Goal: Information Seeking & Learning: Learn about a topic

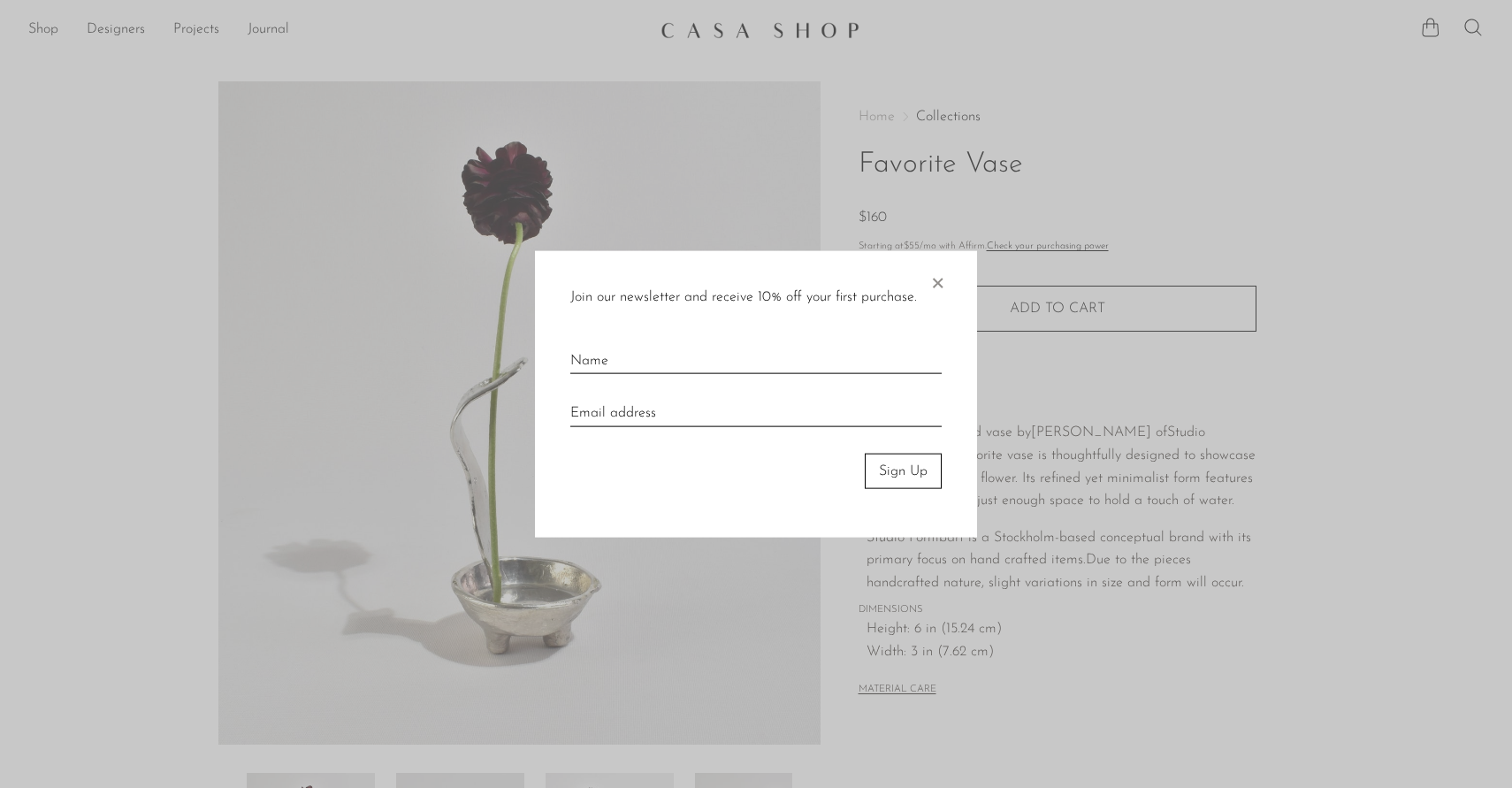
click at [939, 284] on span "×" at bounding box center [938, 278] width 18 height 56
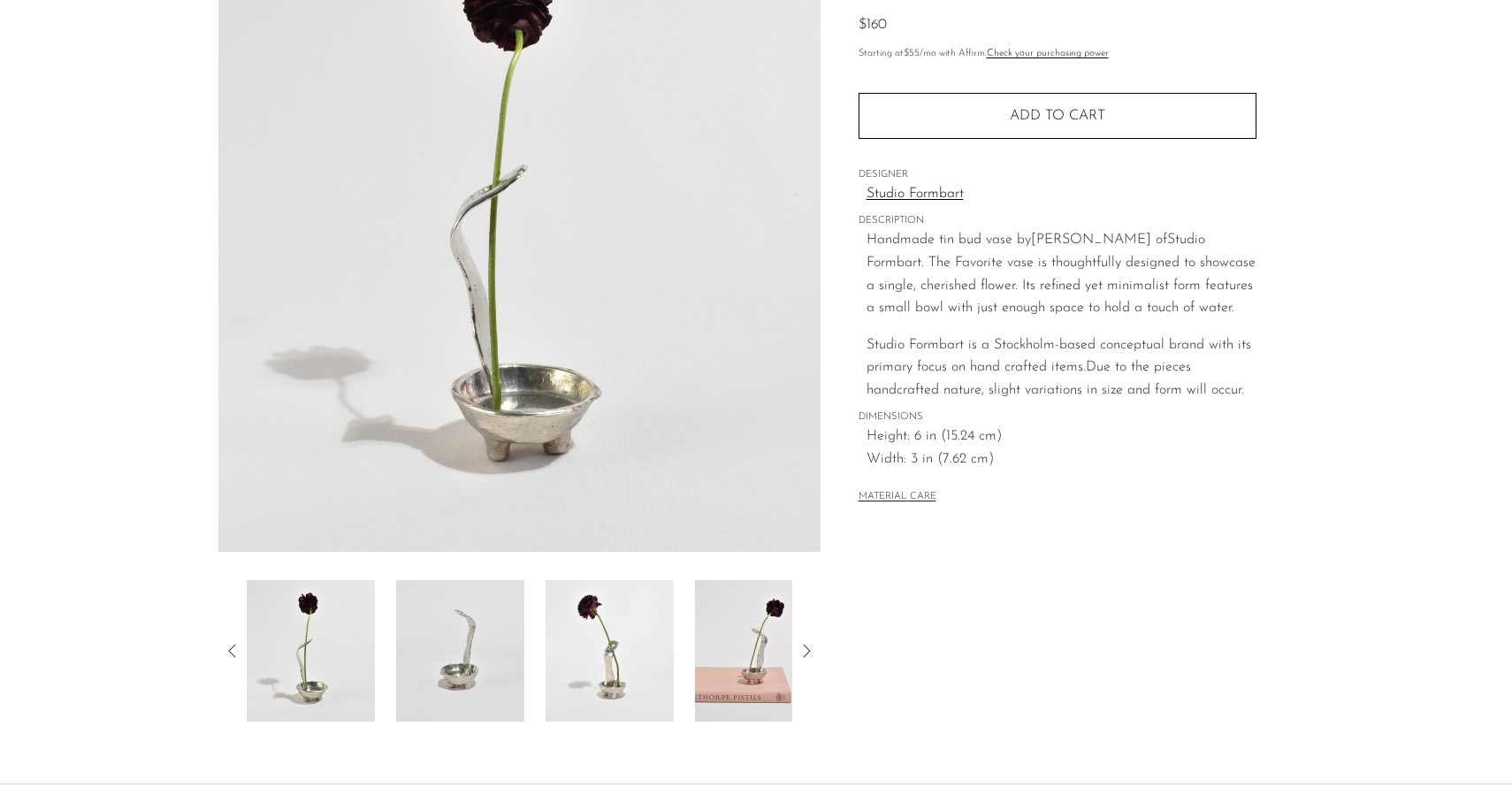
scroll to position [363, 0]
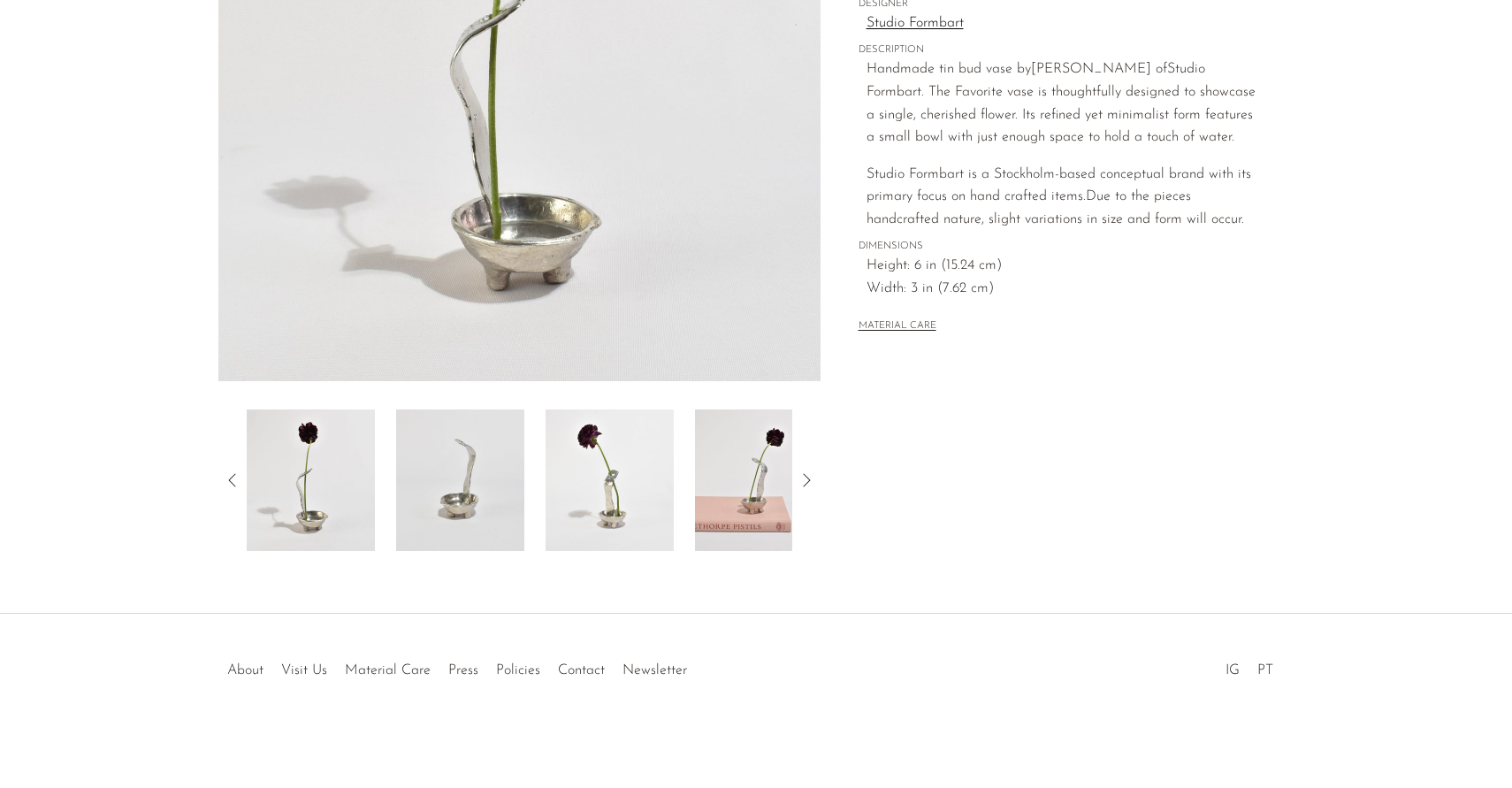
click at [719, 457] on img at bounding box center [759, 480] width 129 height 142
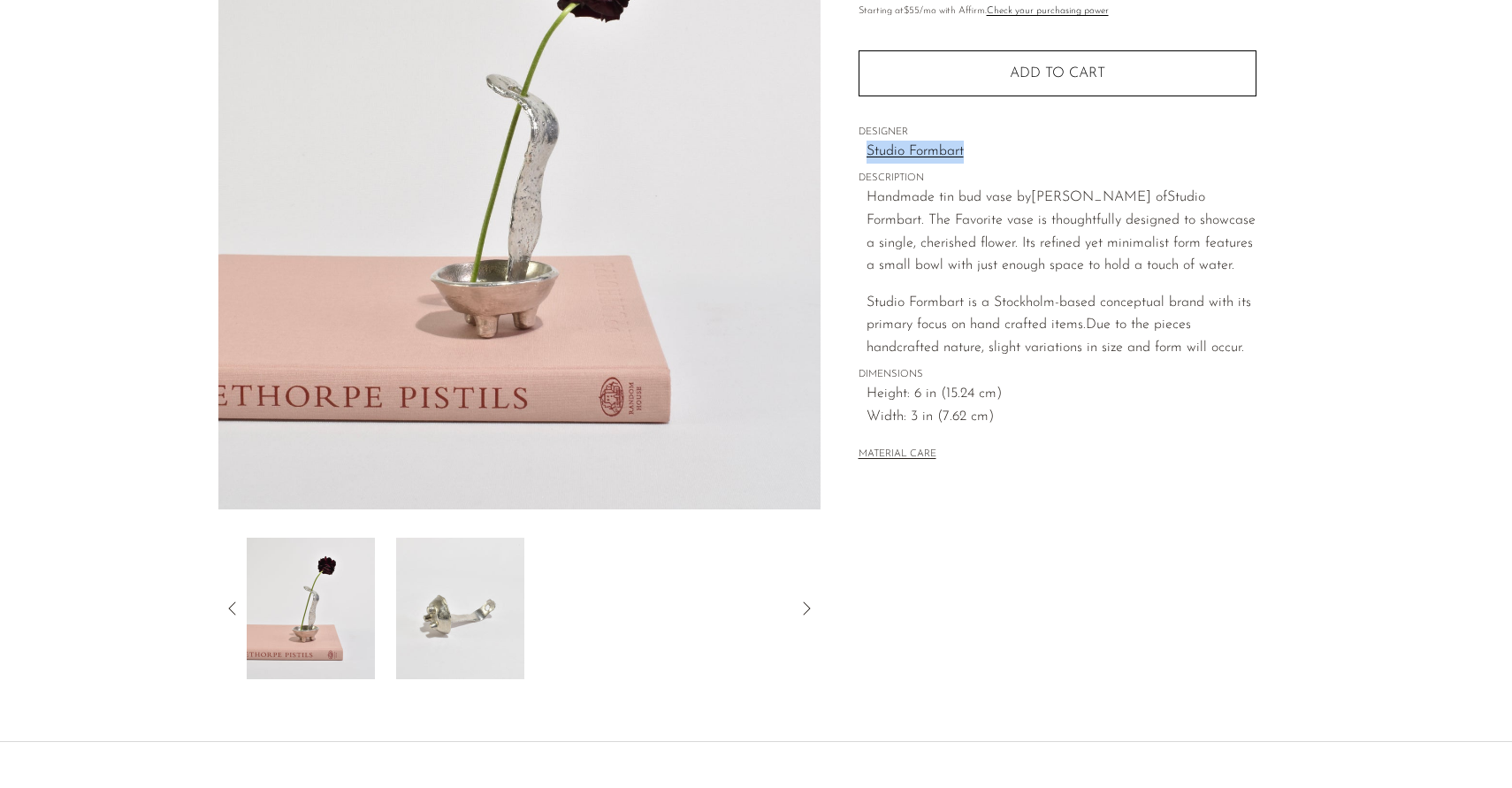
scroll to position [0, 0]
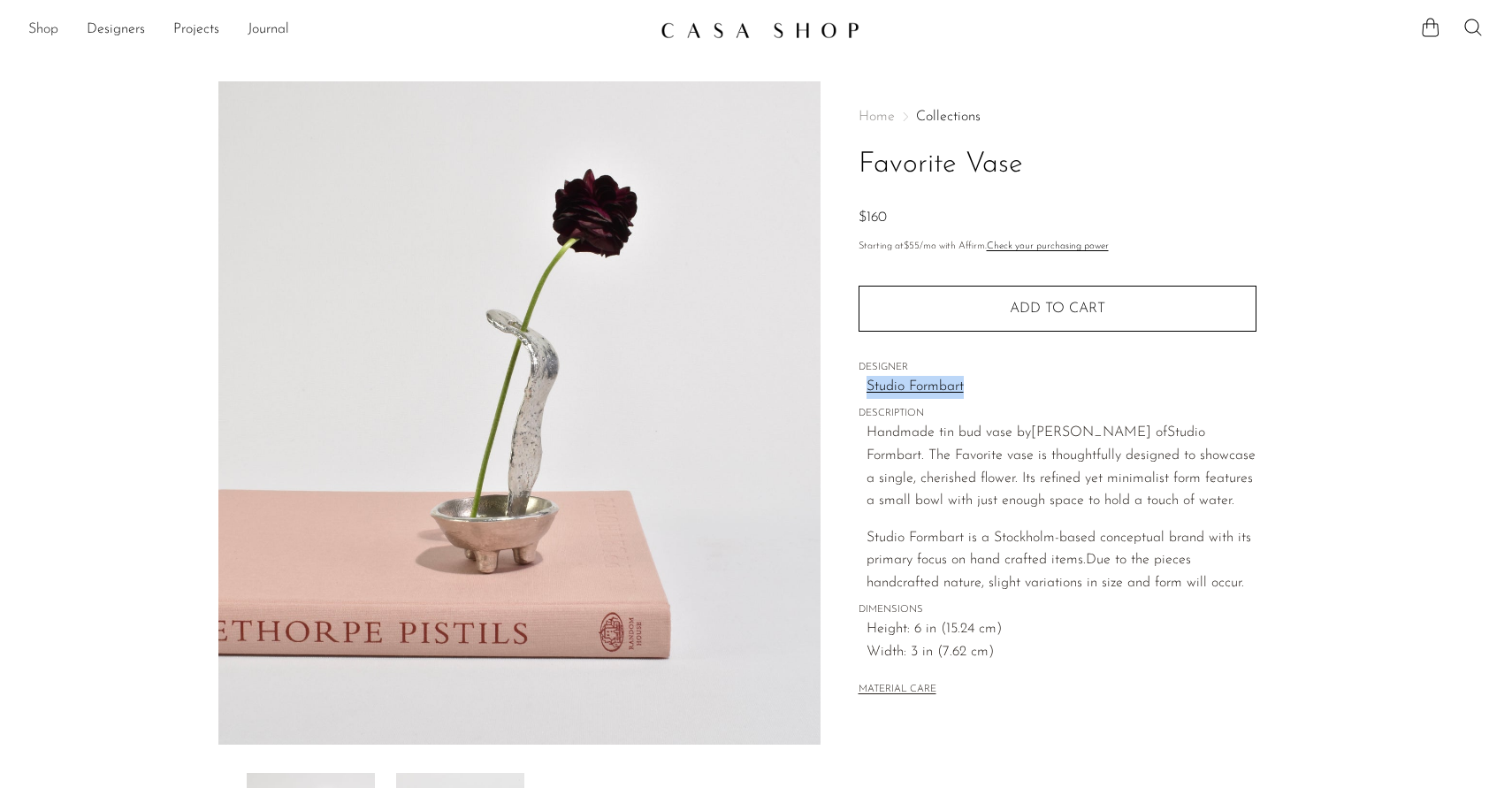
click at [57, 26] on link "Shop" at bounding box center [44, 30] width 30 height 23
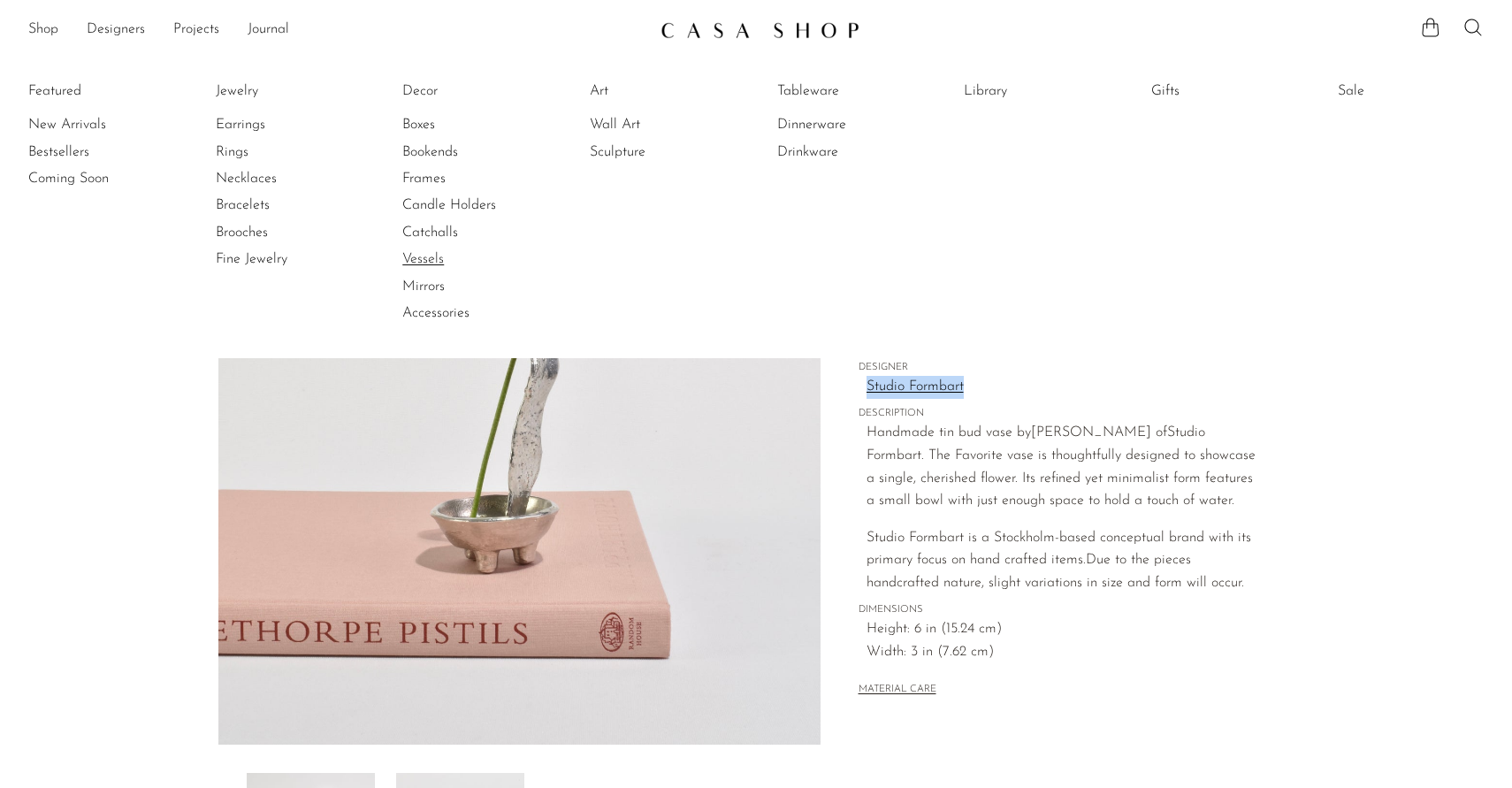
click at [434, 260] on link "Vessels" at bounding box center [468, 259] width 133 height 20
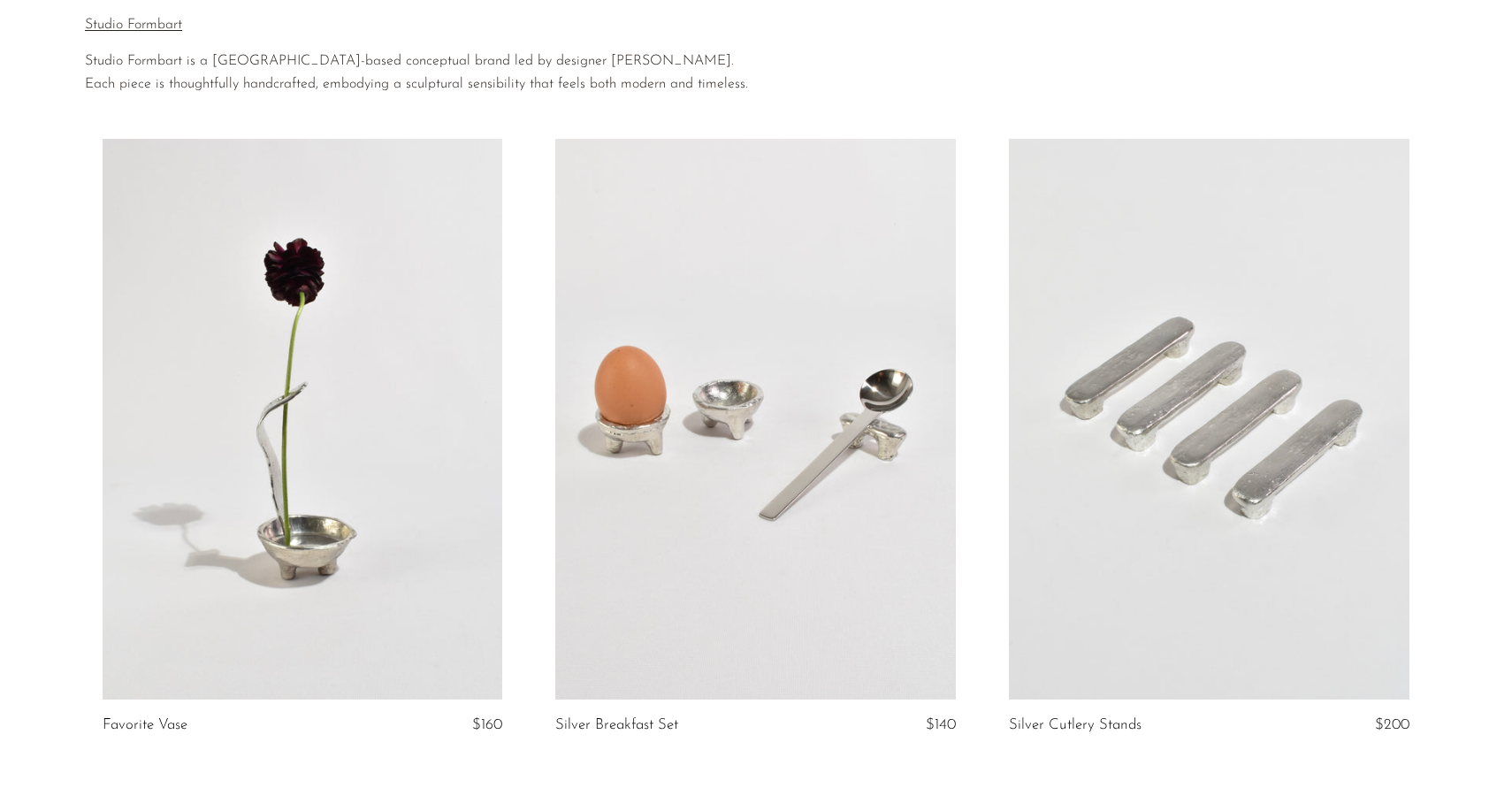
scroll to position [38, 0]
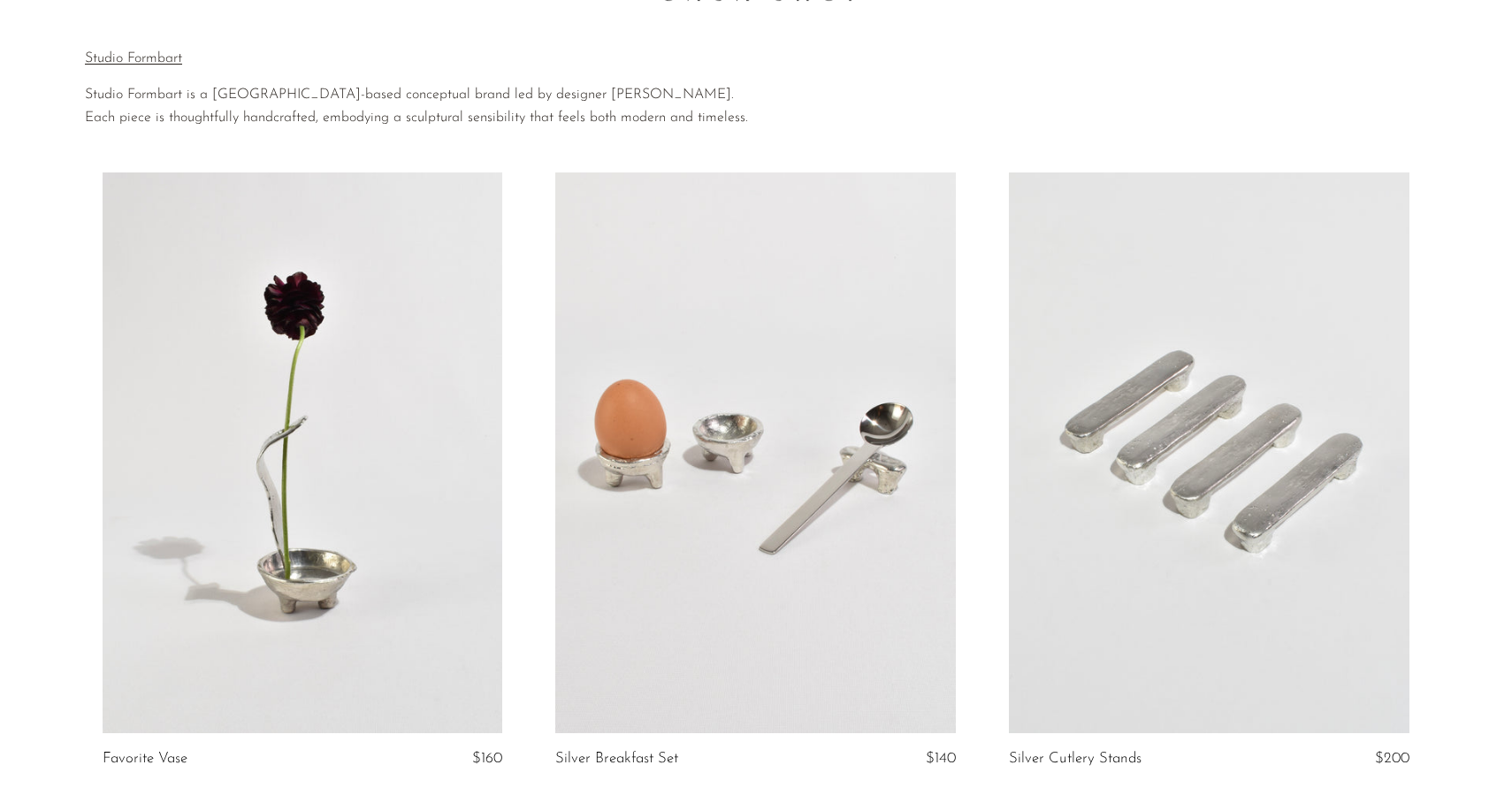
click at [289, 429] on link at bounding box center [303, 452] width 401 height 560
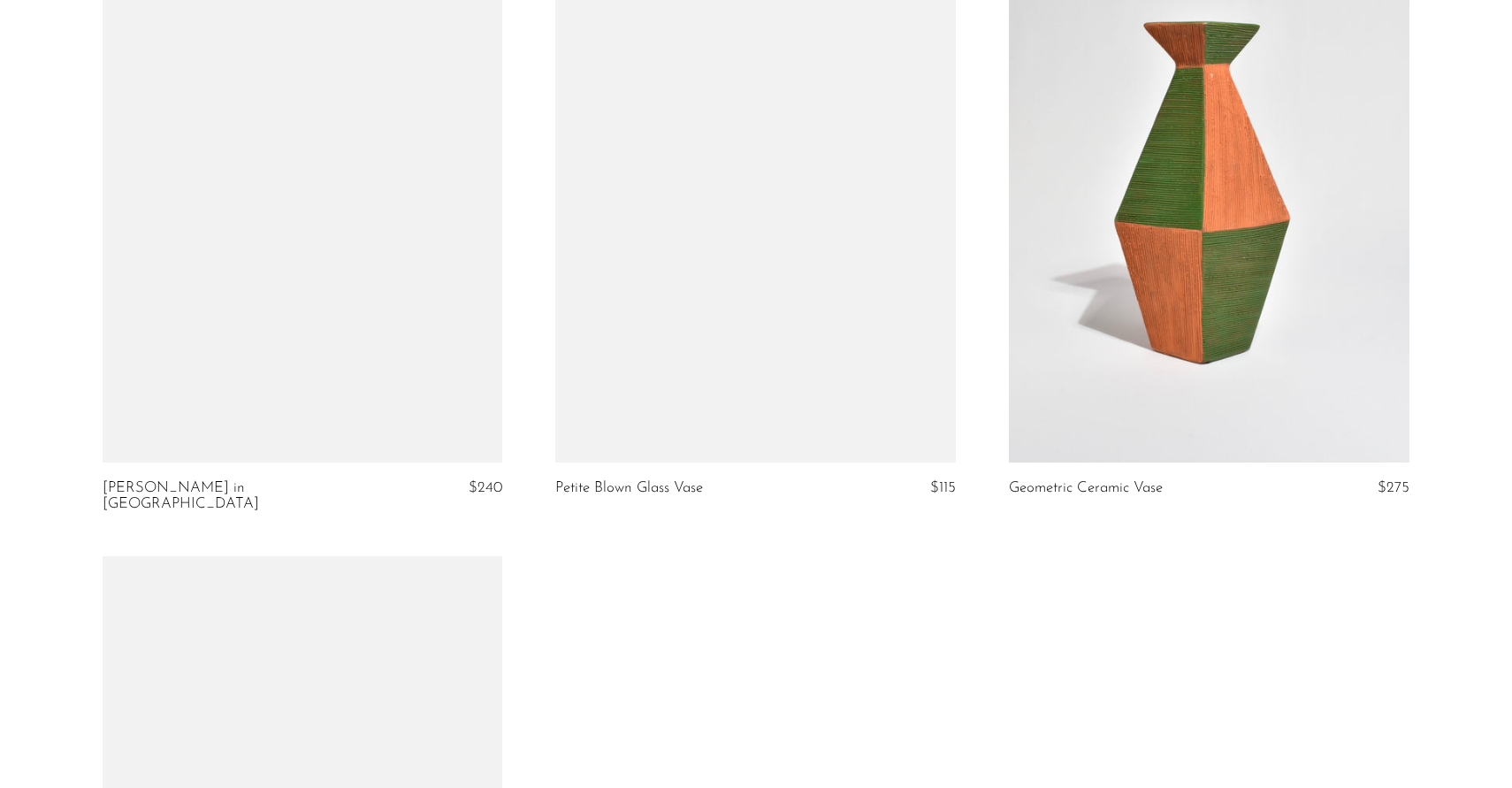
scroll to position [5342, 0]
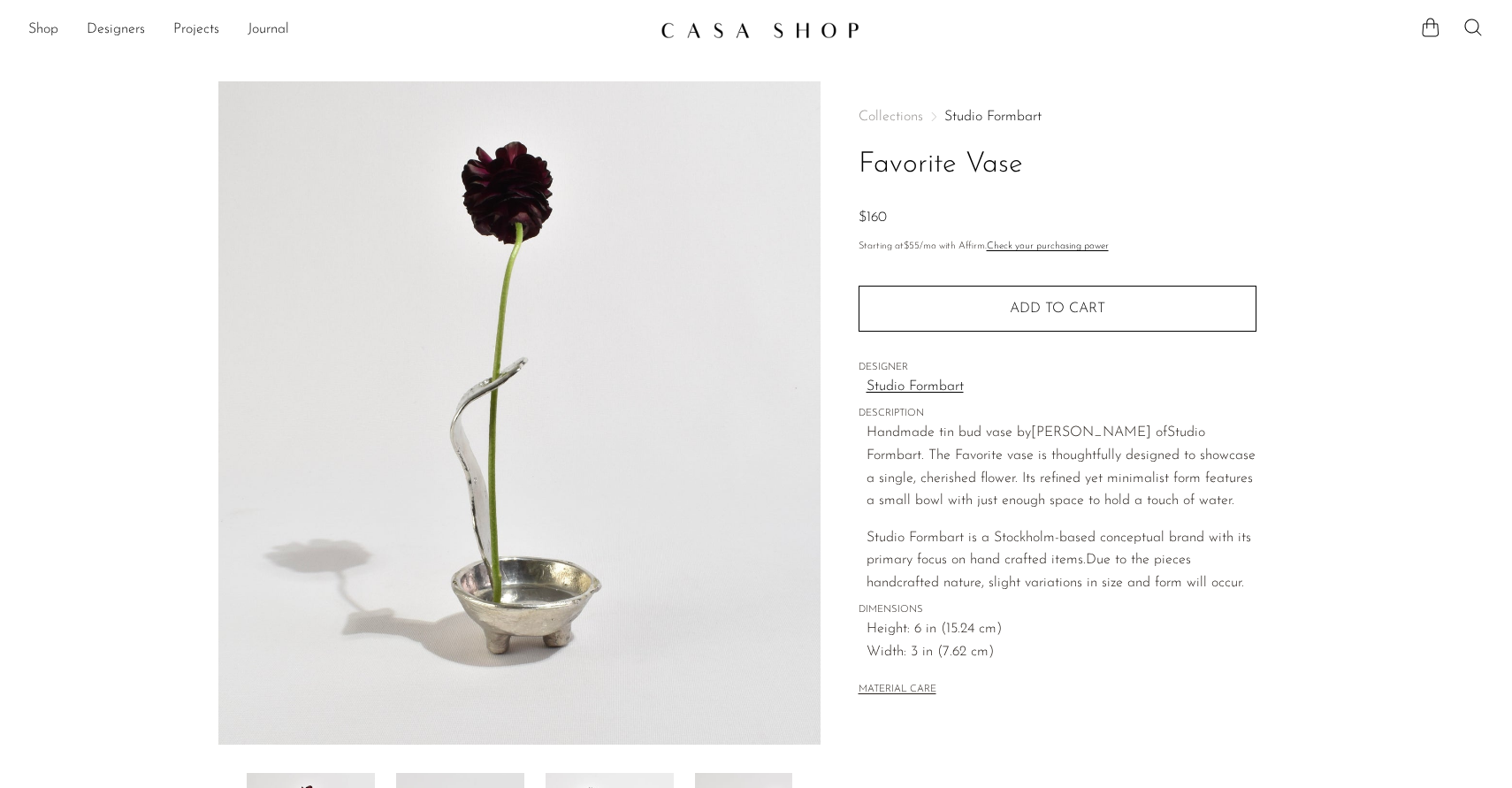
drag, startPoint x: 1038, startPoint y: 158, endPoint x: 942, endPoint y: 102, distance: 111.1
click at [942, 102] on div "Collections Studio Formbart Favorite Vase $160 Starting at $55 /mo with Affirm.…" at bounding box center [1058, 404] width 398 height 646
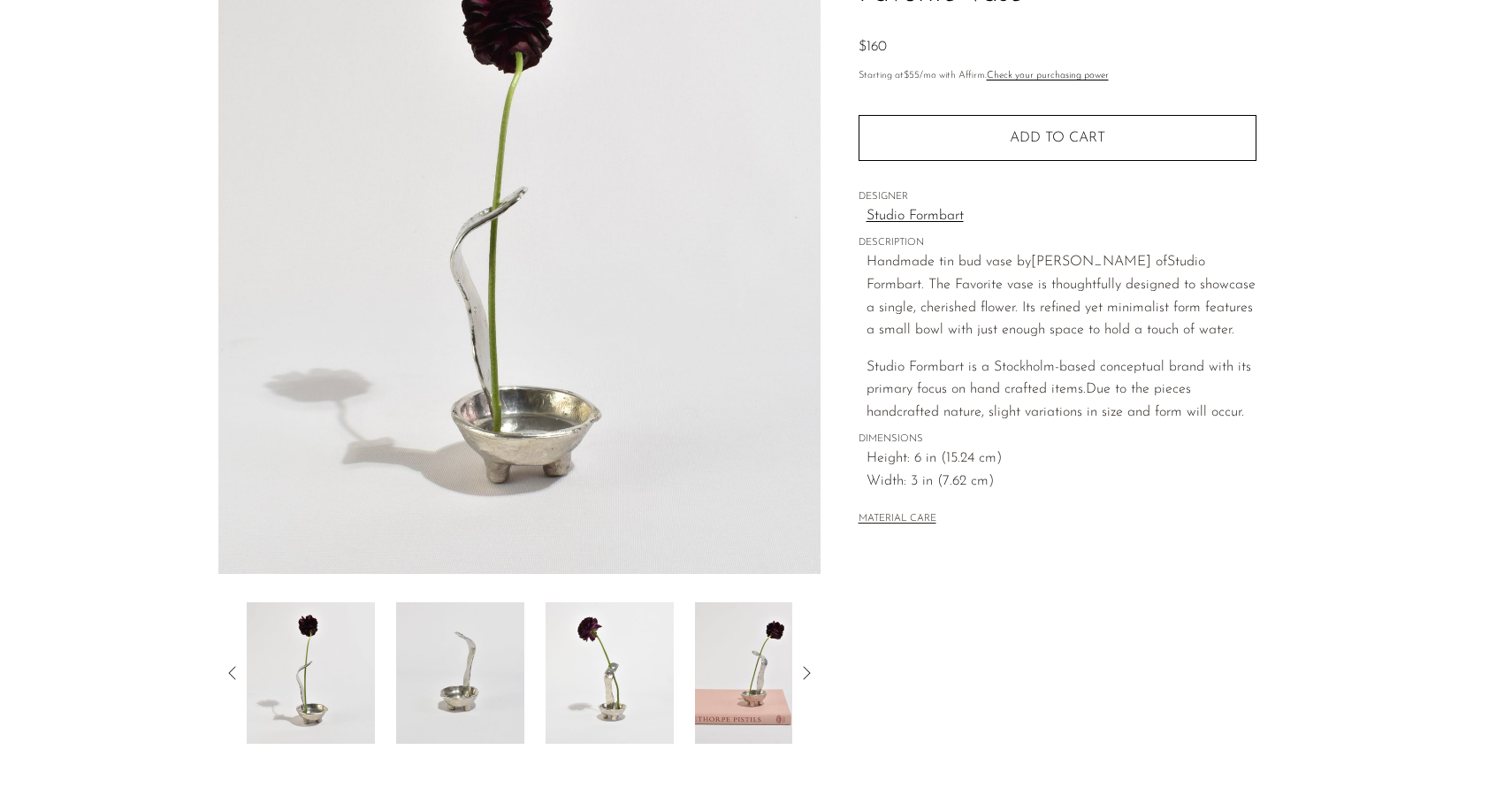
scroll to position [363, 0]
